Goal: Find specific page/section: Find specific page/section

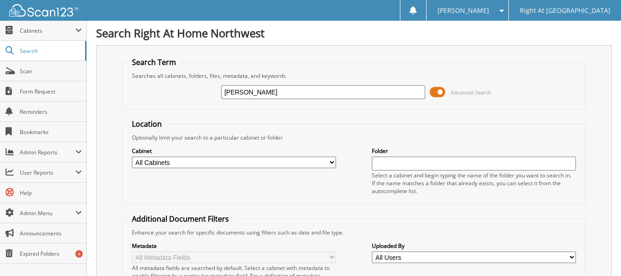
type input "[PERSON_NAME]"
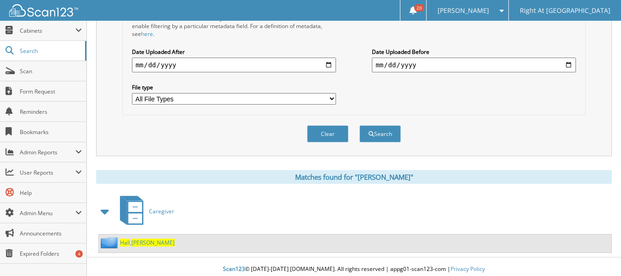
scroll to position [254, 0]
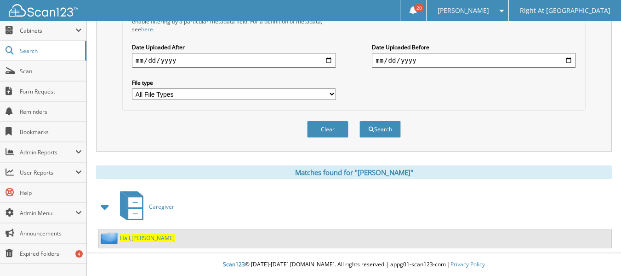
click at [137, 239] on span "[PERSON_NAME]" at bounding box center [153, 238] width 43 height 8
